Goal: Information Seeking & Learning: Understand process/instructions

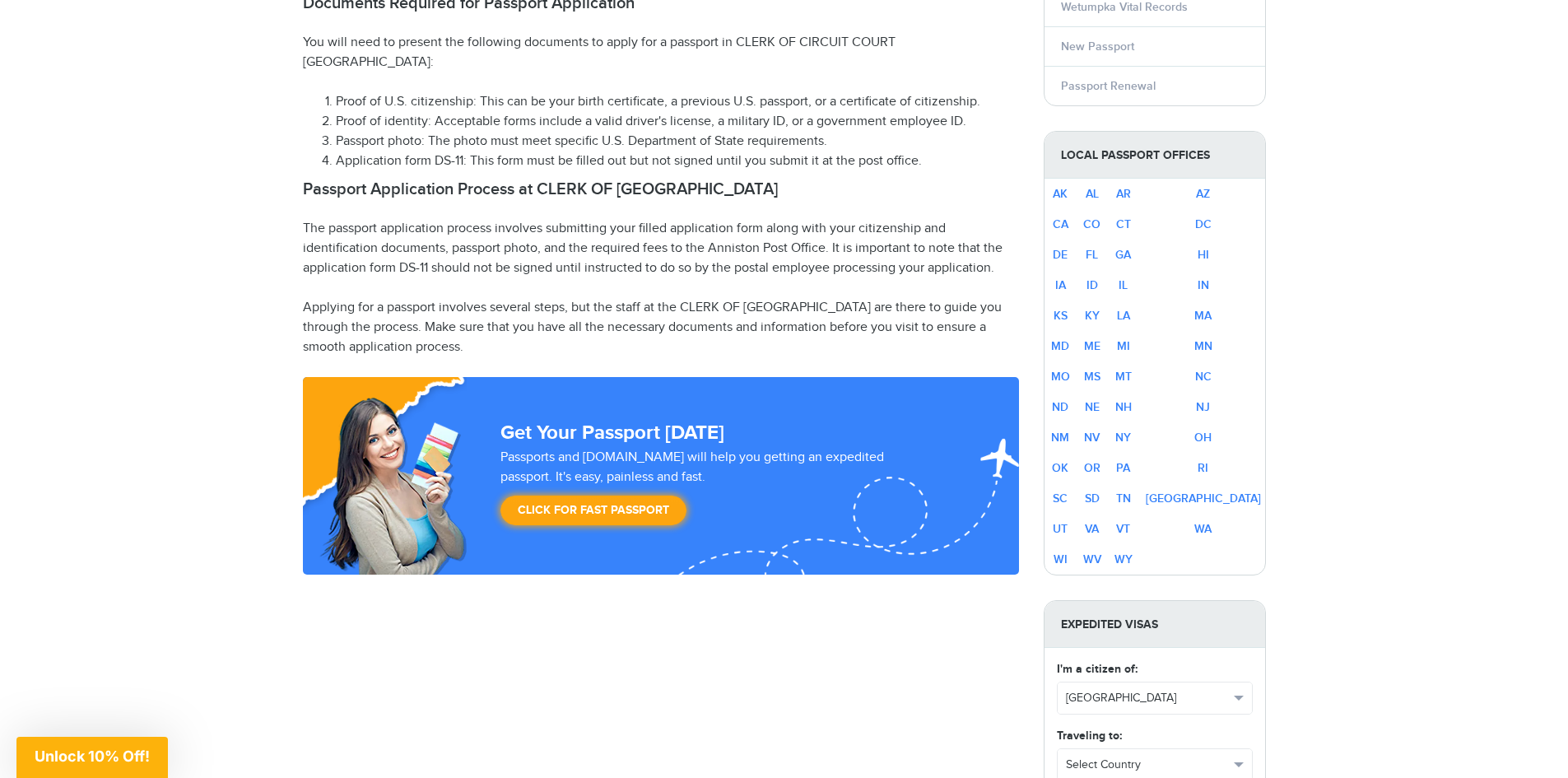
scroll to position [905, 0]
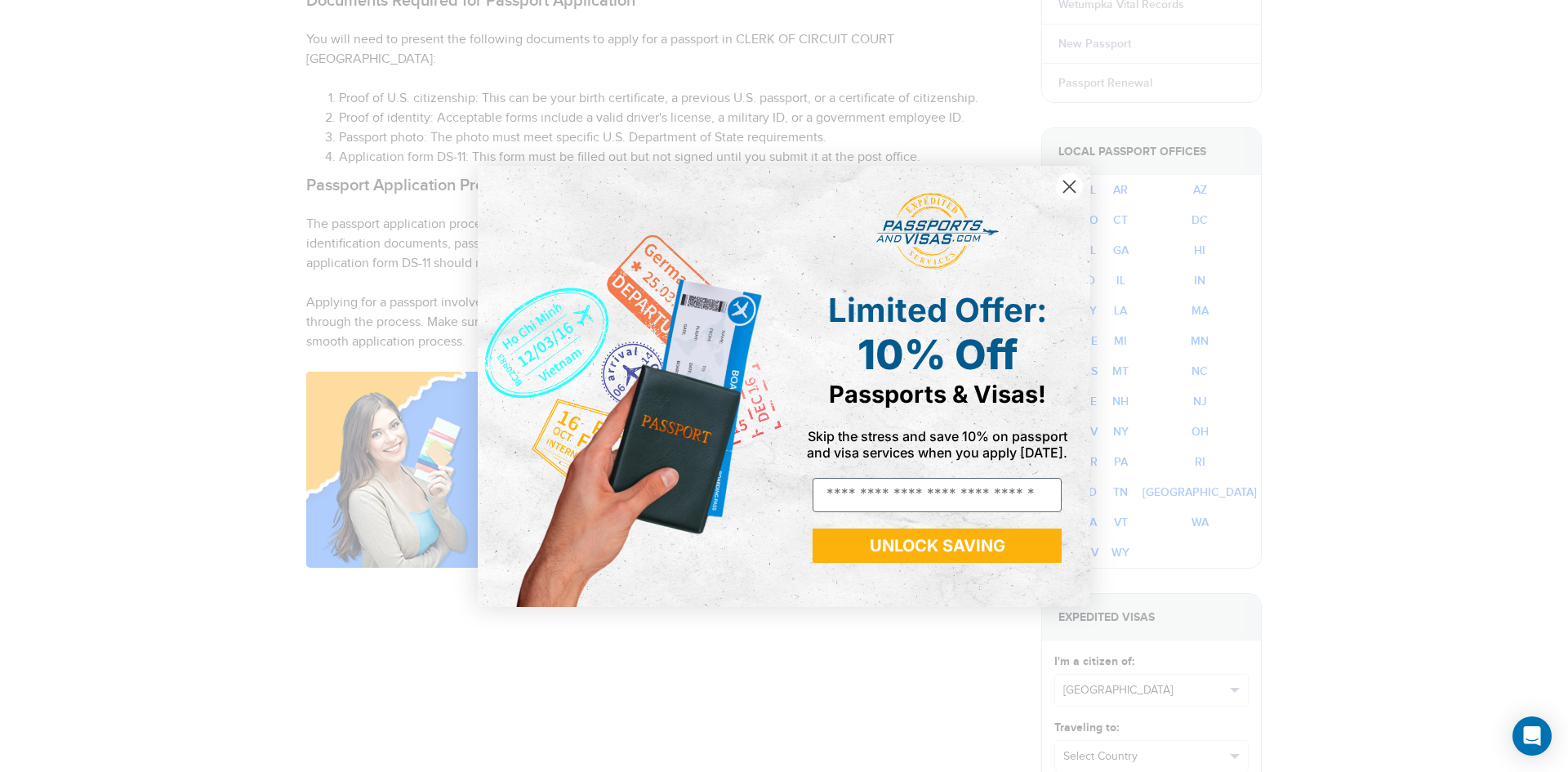
click at [1071, 182] on circle "Close dialog" at bounding box center [1069, 186] width 27 height 27
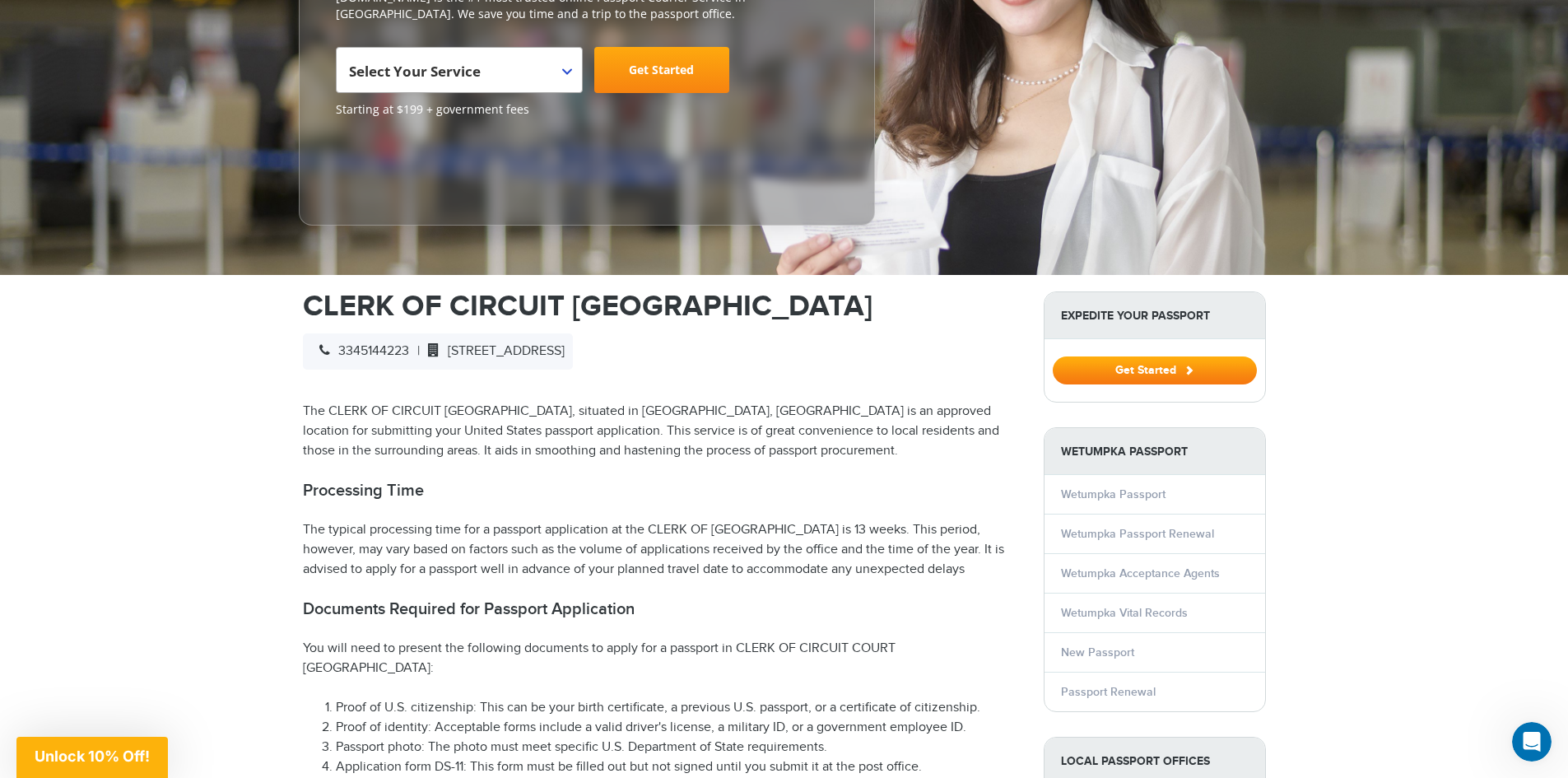
scroll to position [268, 0]
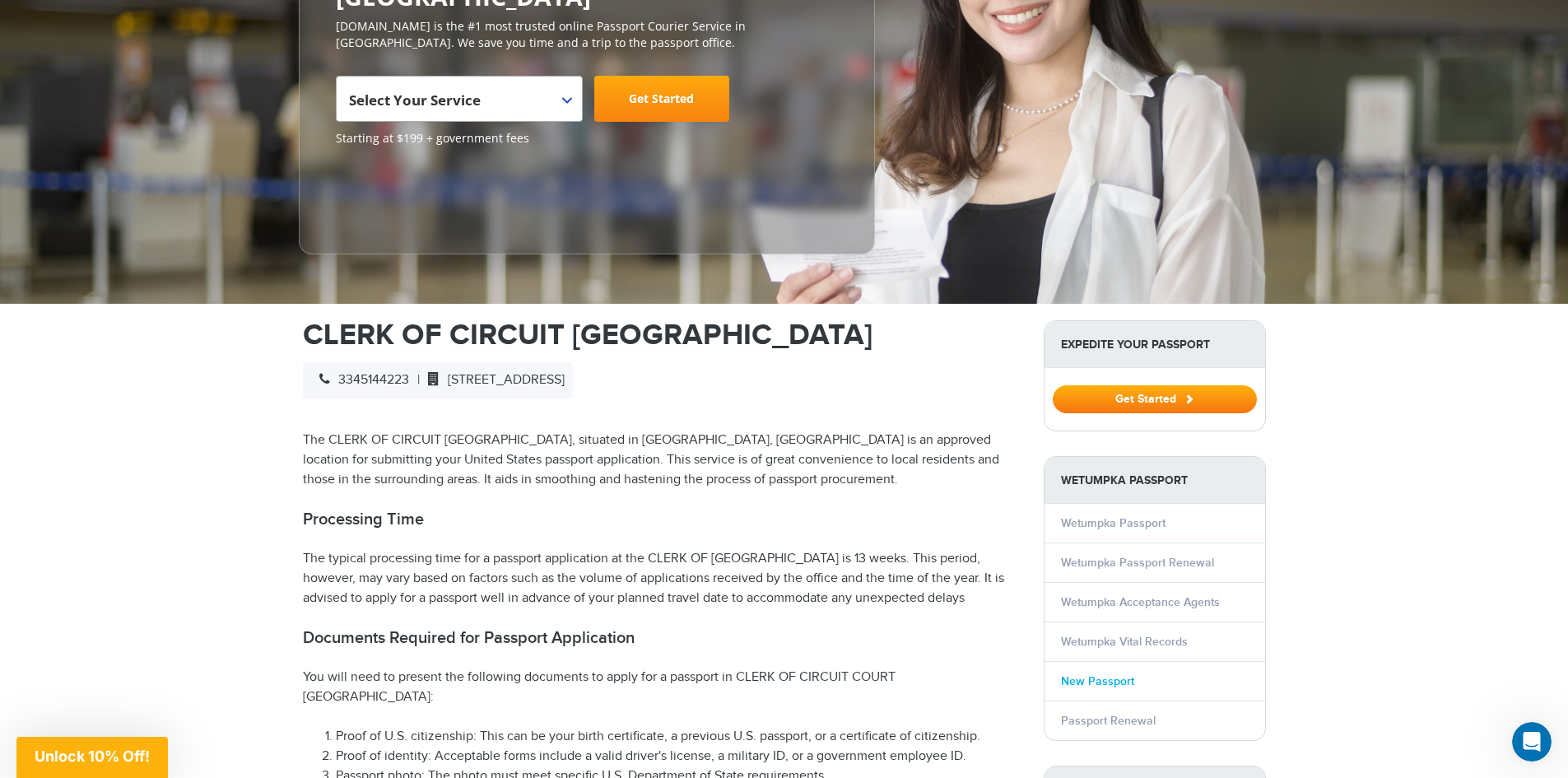
click at [1102, 682] on link "New Passport" at bounding box center [1097, 681] width 73 height 14
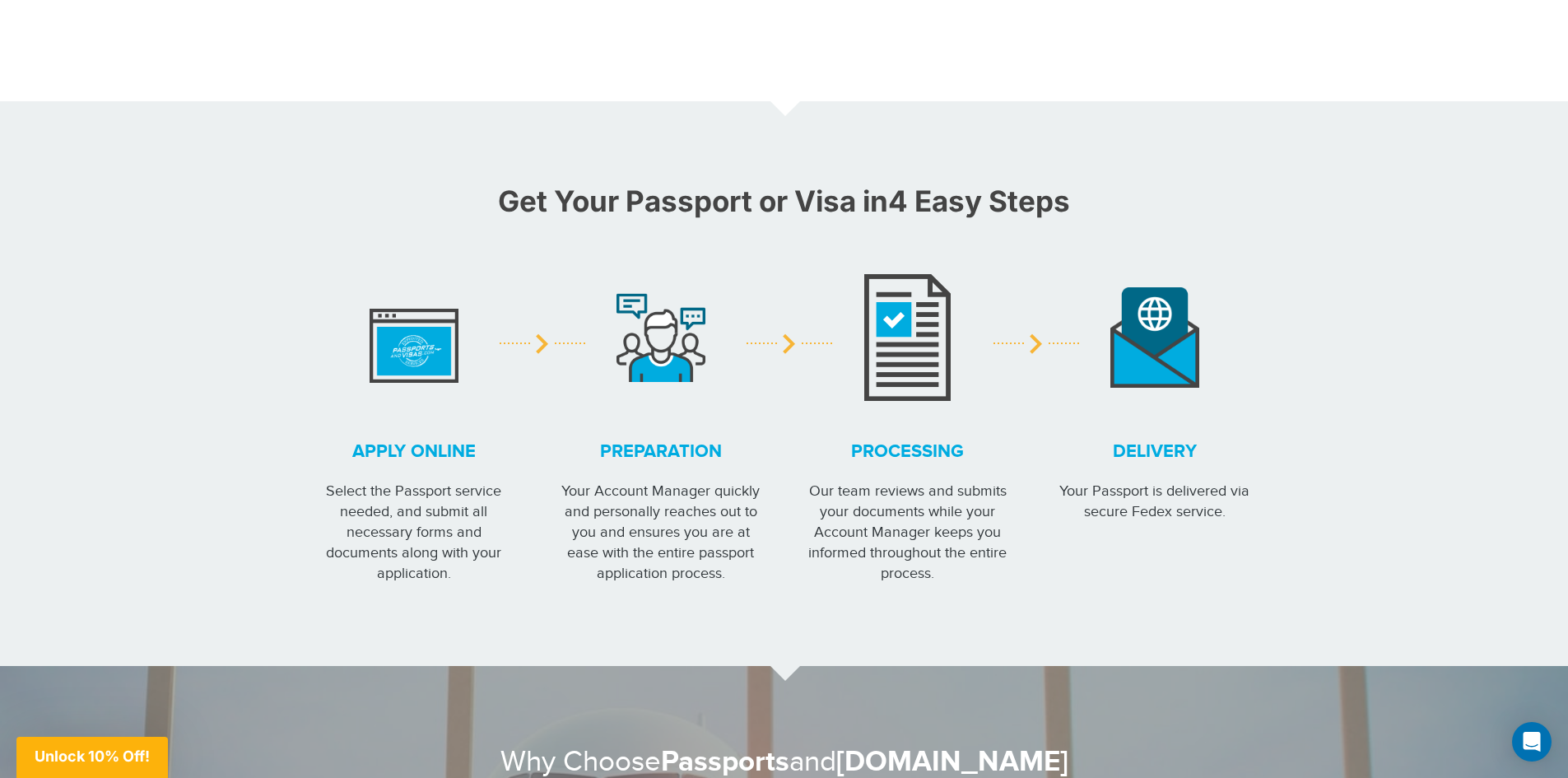
scroll to position [1317, 0]
